Goal: Task Accomplishment & Management: Manage account settings

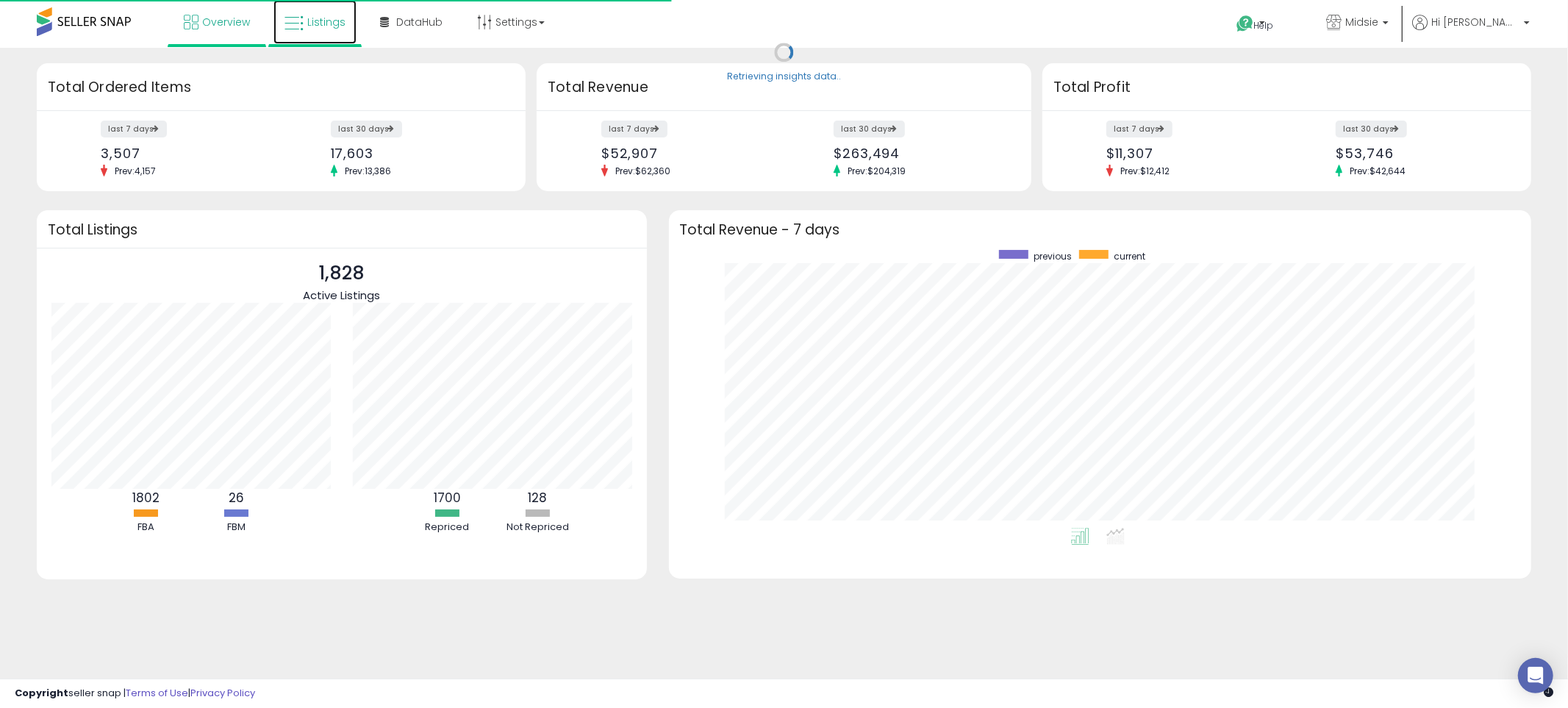
scroll to position [277, 834]
click at [328, 26] on span "Listings" at bounding box center [326, 22] width 38 height 15
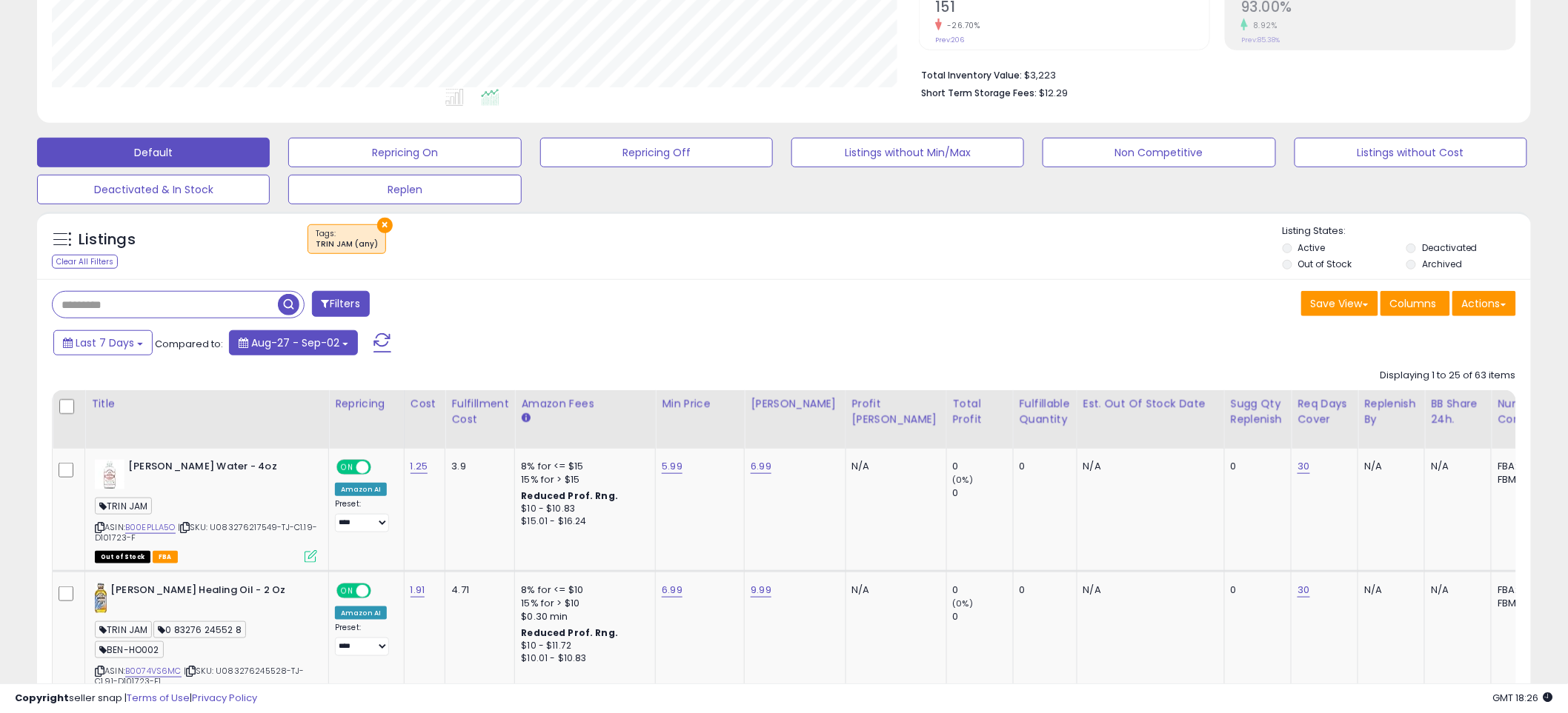
scroll to position [304, 867]
click at [382, 223] on button "×" at bounding box center [385, 225] width 16 height 16
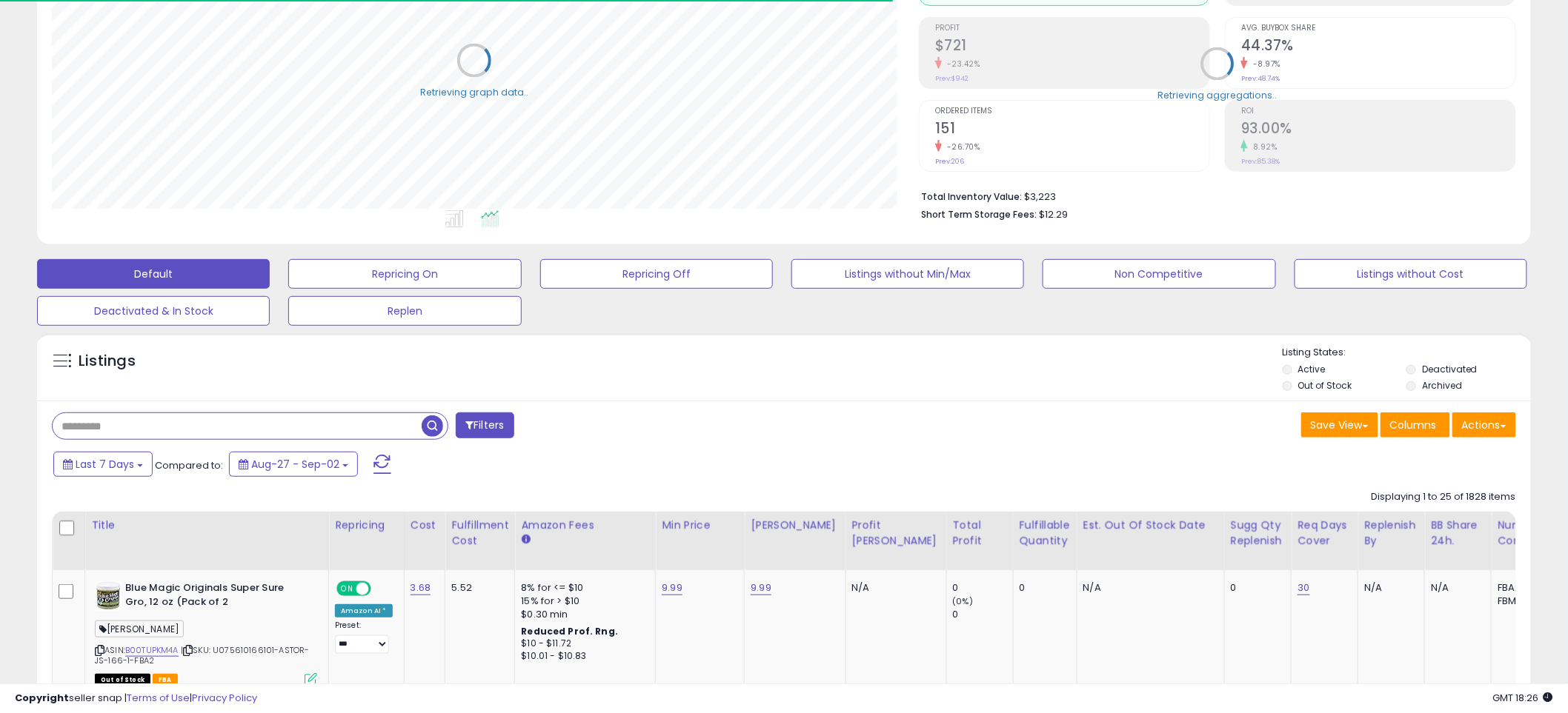
click at [180, 429] on input "text" at bounding box center [236, 425] width 369 height 26
type input "*"
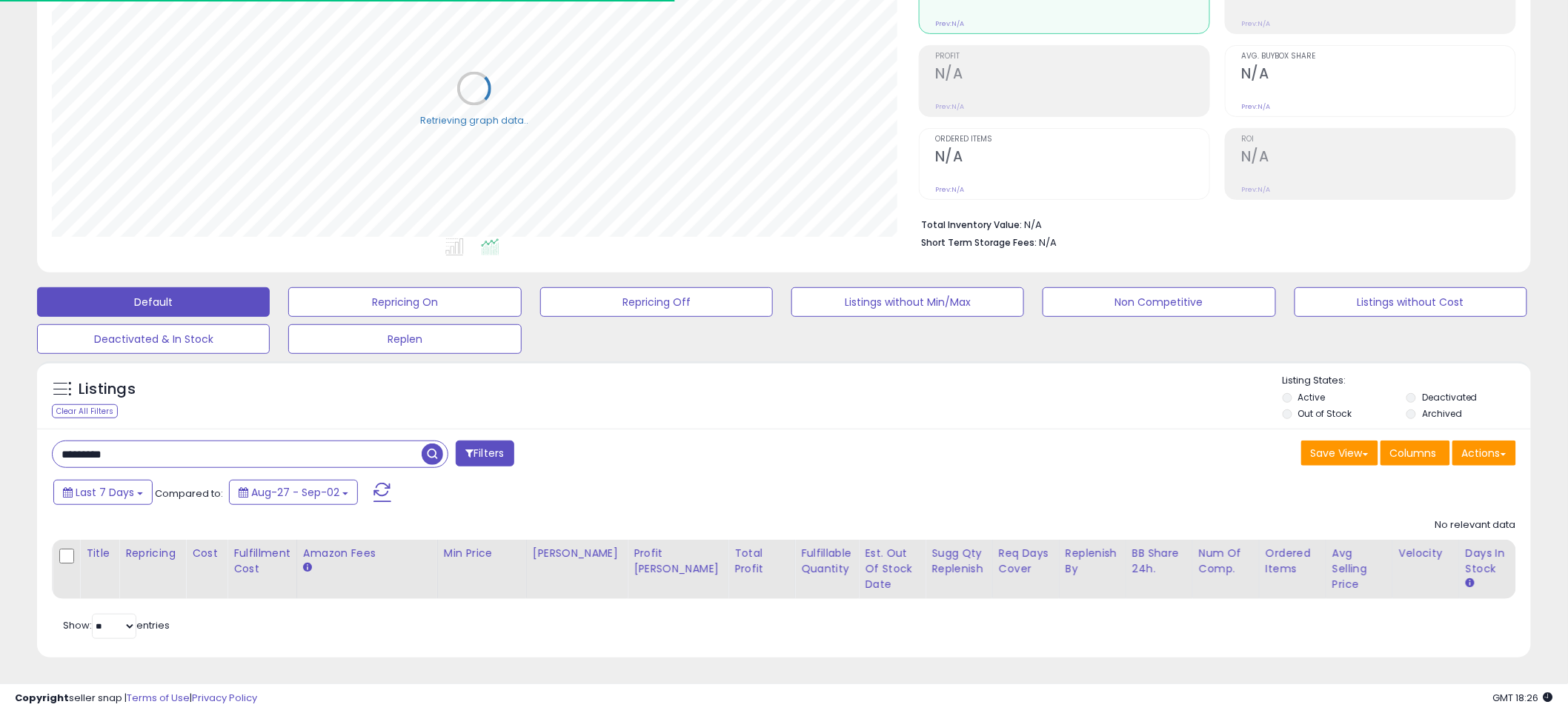
drag, startPoint x: 184, startPoint y: 443, endPoint x: -45, endPoint y: 441, distance: 229.0
click at [0, 441] on html "Unable to login Retrieving listings data.. has not yet accepted the Terms of Us…" at bounding box center [784, 177] width 1568 height 713
type input "*****"
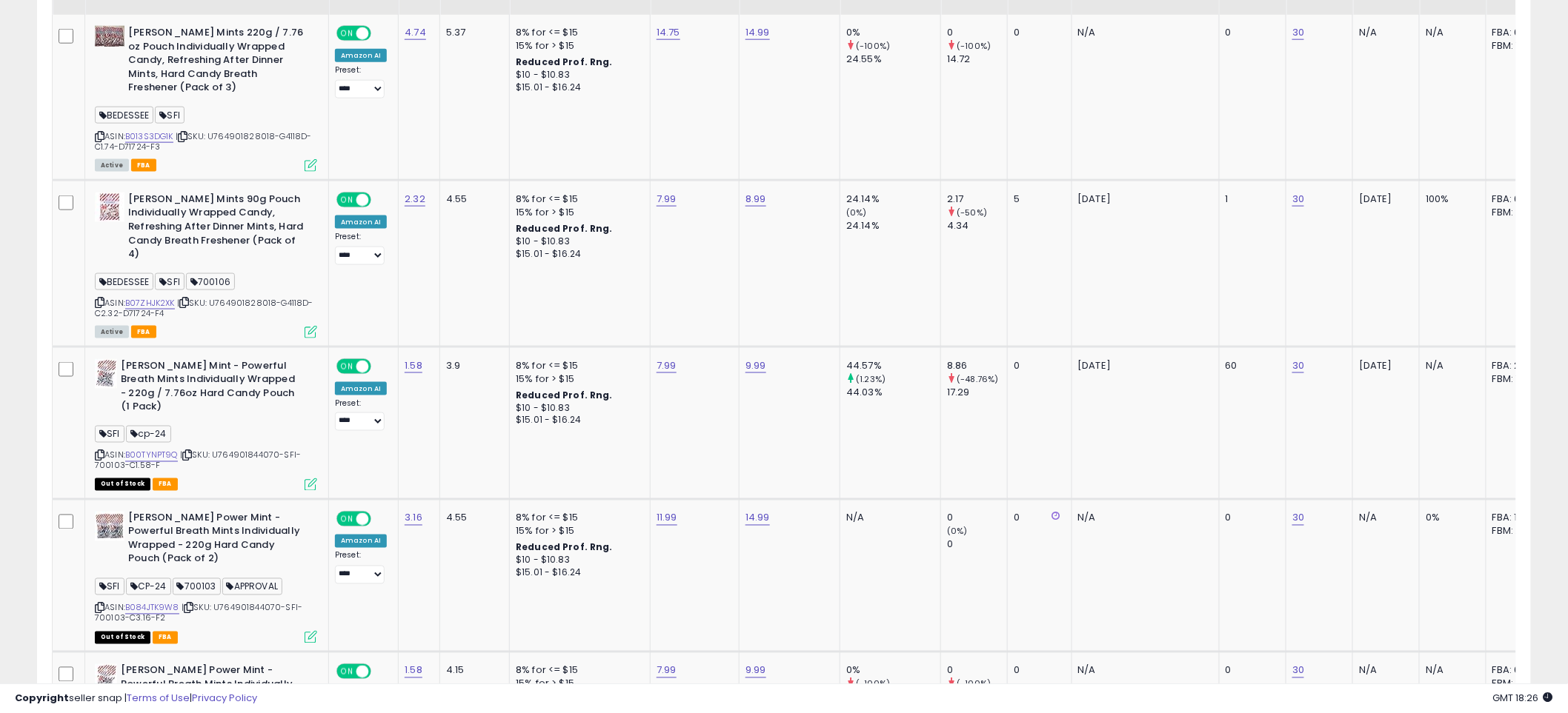
scroll to position [768, 0]
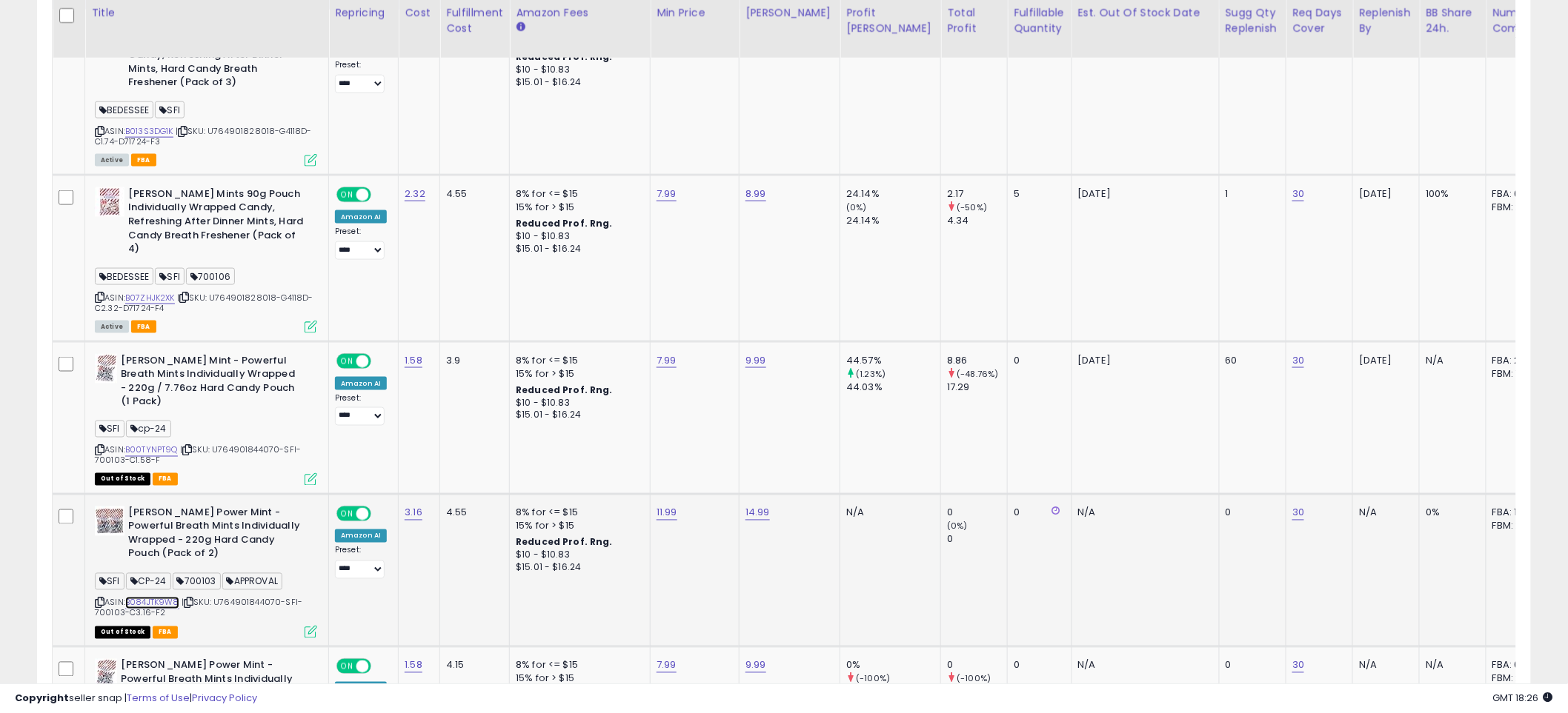
click at [147, 597] on link "B084JTK9W8" at bounding box center [152, 603] width 54 height 12
